Goal: Book appointment/travel/reservation

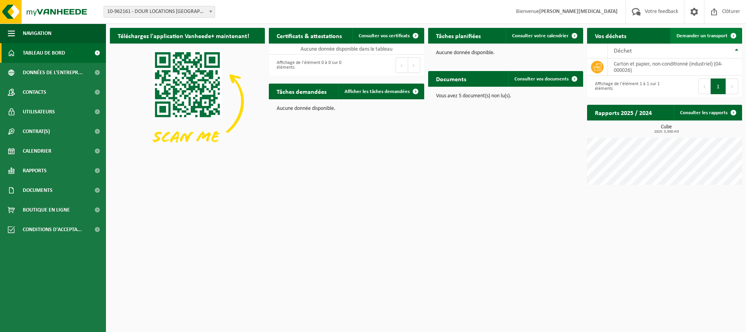
click at [722, 35] on span "Demander un transport" at bounding box center [702, 35] width 51 height 5
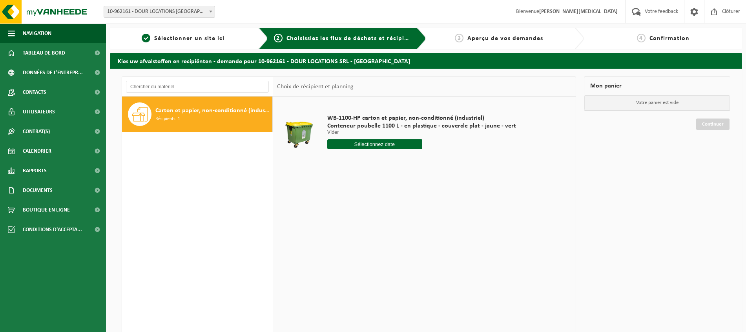
click at [393, 144] on input "text" at bounding box center [374, 144] width 95 height 10
click at [389, 228] on div "22" at bounding box center [390, 226] width 14 height 13
type input "à partir de 2025-08-22"
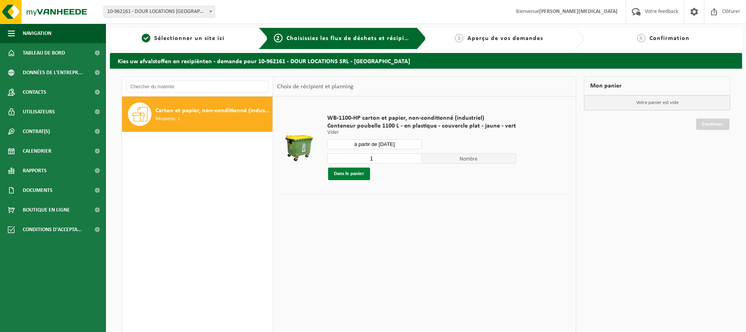
click at [347, 172] on button "Dans le panier" at bounding box center [349, 174] width 42 height 13
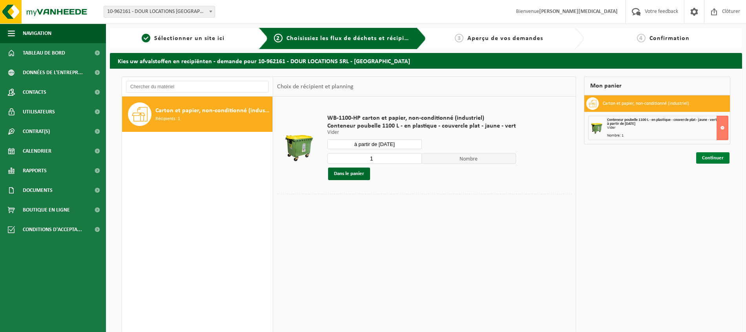
click at [715, 158] on link "Continuer" at bounding box center [712, 157] width 33 height 11
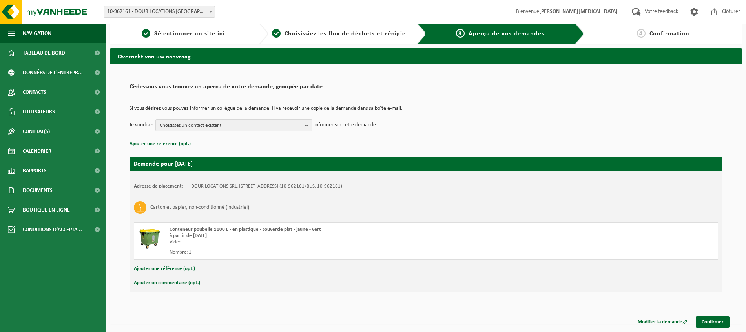
scroll to position [5, 0]
click at [713, 323] on link "Confirmer" at bounding box center [713, 321] width 34 height 11
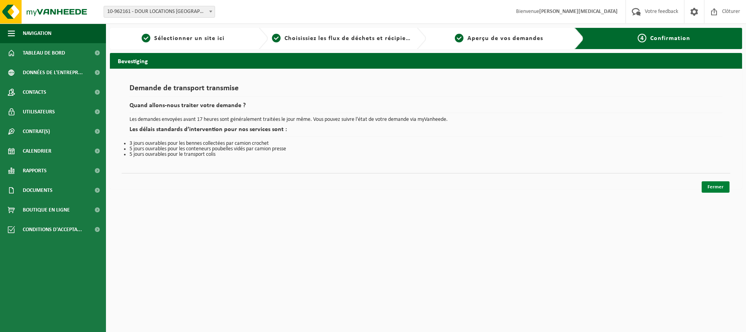
click at [713, 185] on link "Fermer" at bounding box center [716, 186] width 28 height 11
